Goal: Information Seeking & Learning: Learn about a topic

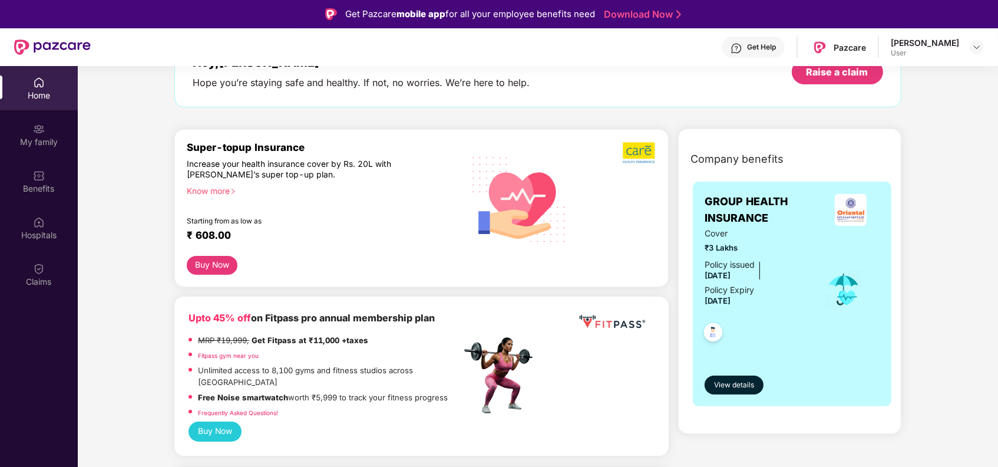
scroll to position [84, 0]
click at [47, 141] on div "My family" at bounding box center [39, 142] width 78 height 12
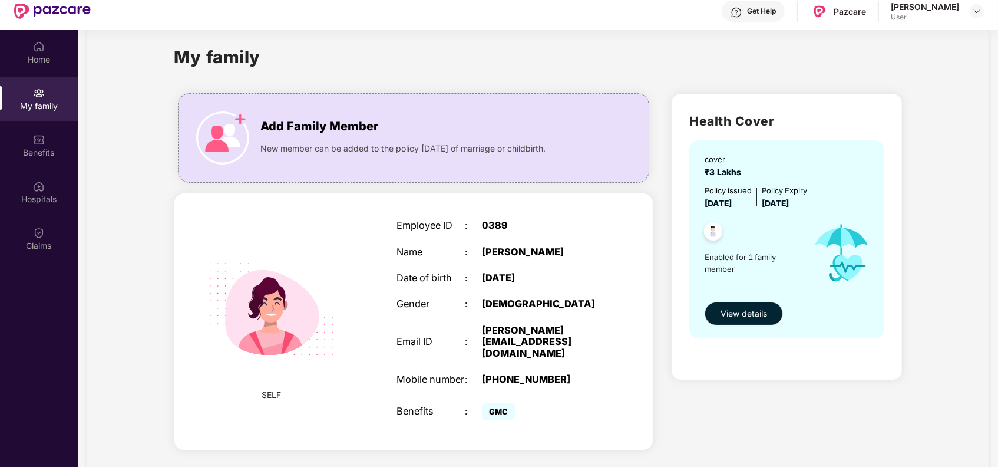
scroll to position [66, 0]
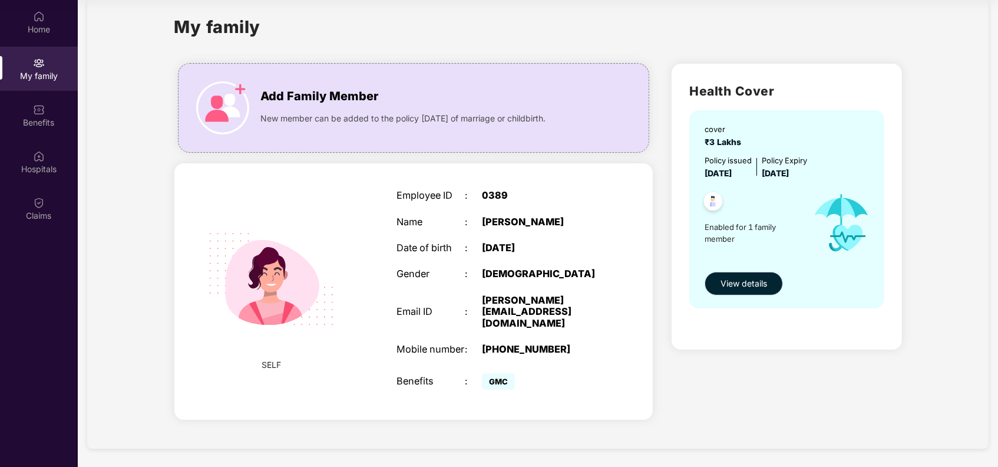
click at [726, 278] on span "View details" at bounding box center [743, 283] width 47 height 13
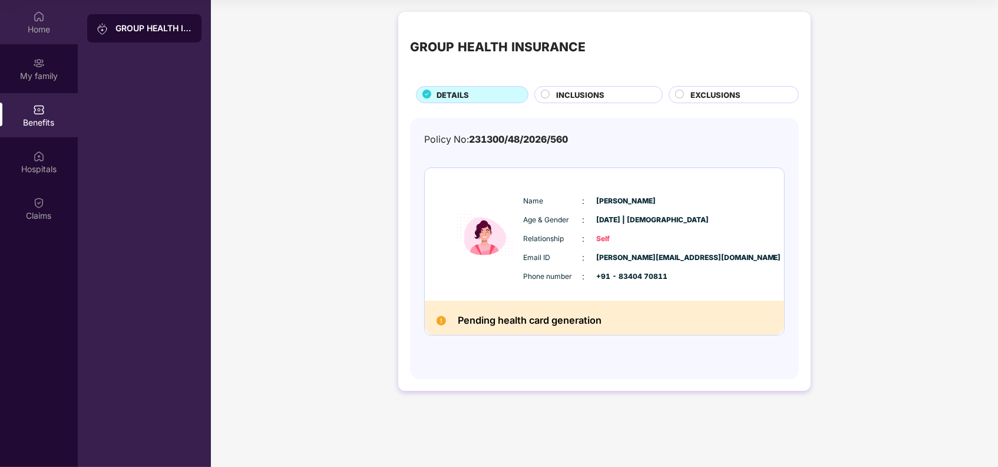
click at [35, 42] on div "Home" at bounding box center [39, 22] width 78 height 44
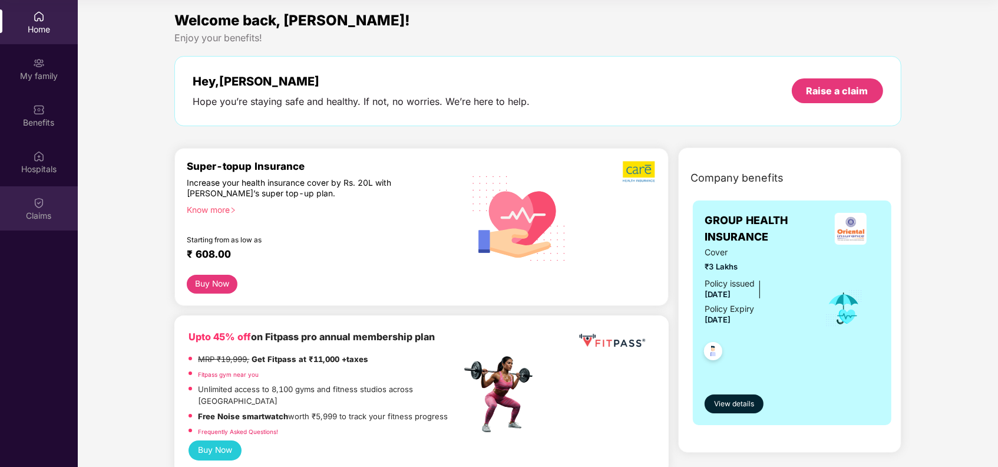
click at [40, 214] on div "Claims" at bounding box center [39, 216] width 78 height 12
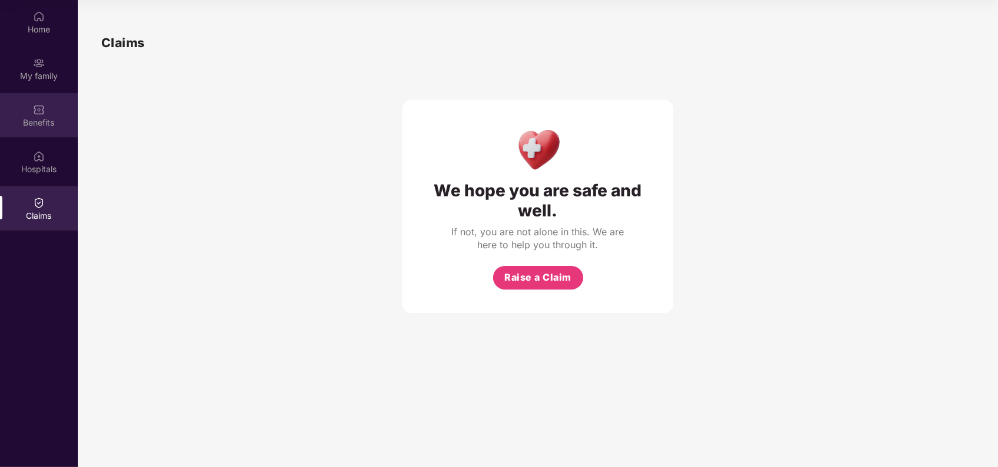
click at [38, 122] on div "Benefits" at bounding box center [39, 123] width 78 height 12
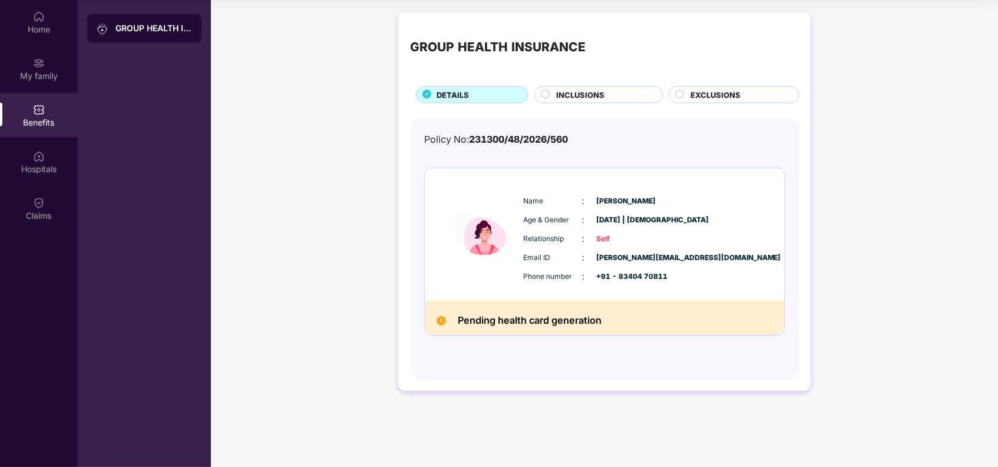
click at [590, 85] on div "GROUP HEALTH INSURANCE DETAILS INCLUSIONS EXCLUSIONS" at bounding box center [604, 64] width 389 height 80
click at [584, 99] on span "INCLUSIONS" at bounding box center [580, 95] width 48 height 12
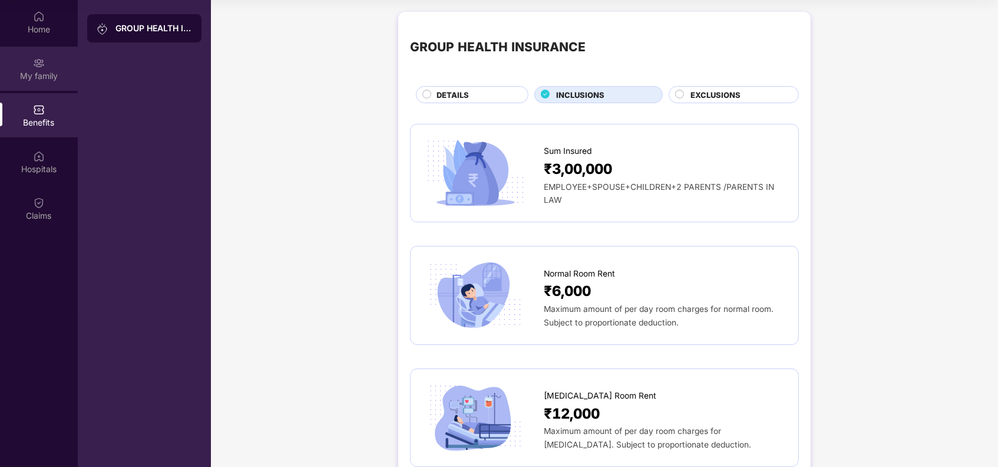
click at [38, 71] on div "My family" at bounding box center [39, 76] width 78 height 12
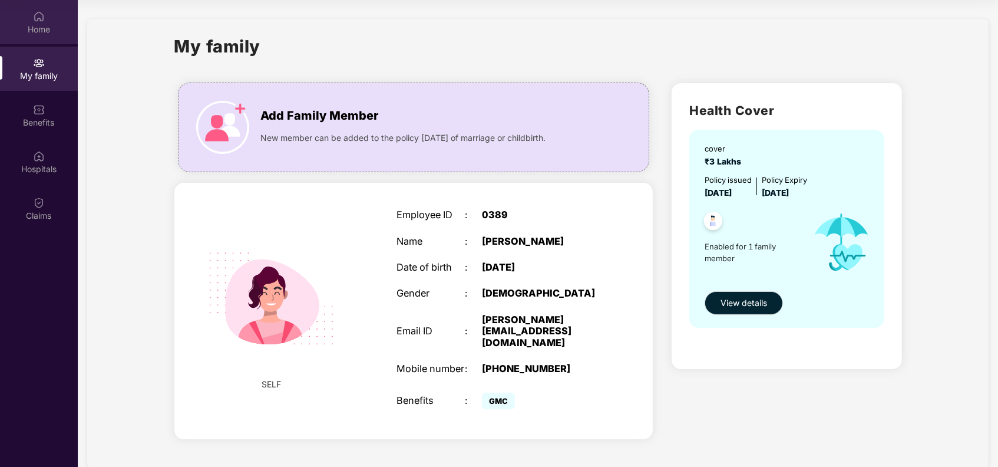
click at [30, 31] on div "Home" at bounding box center [39, 30] width 78 height 12
